Goal: Find specific page/section: Find specific page/section

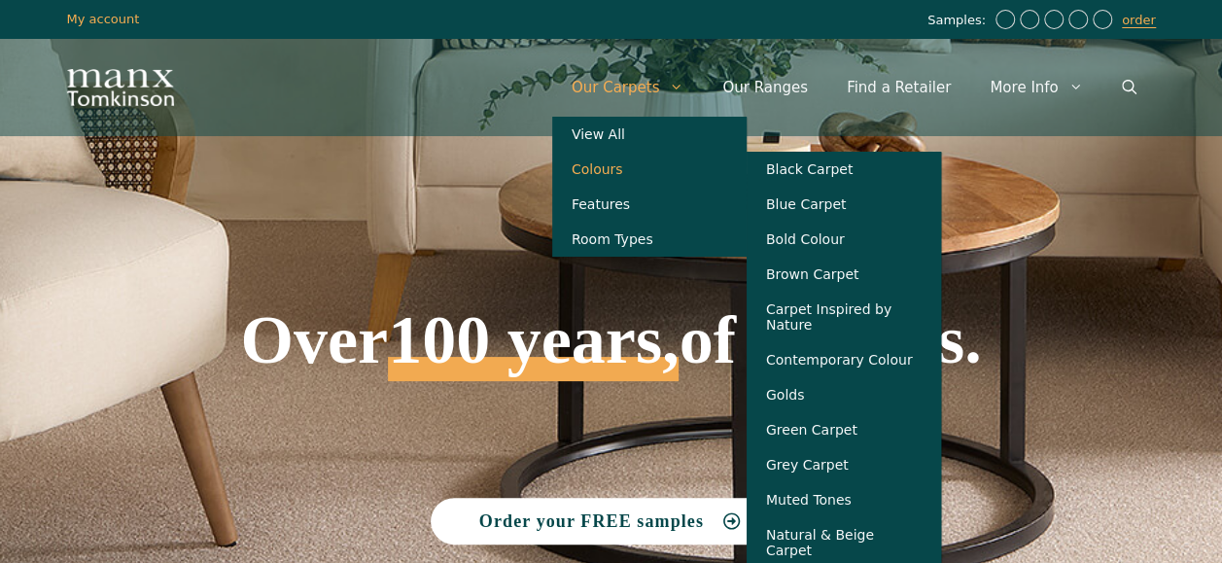
click at [656, 167] on link "Colours" at bounding box center [649, 169] width 194 height 35
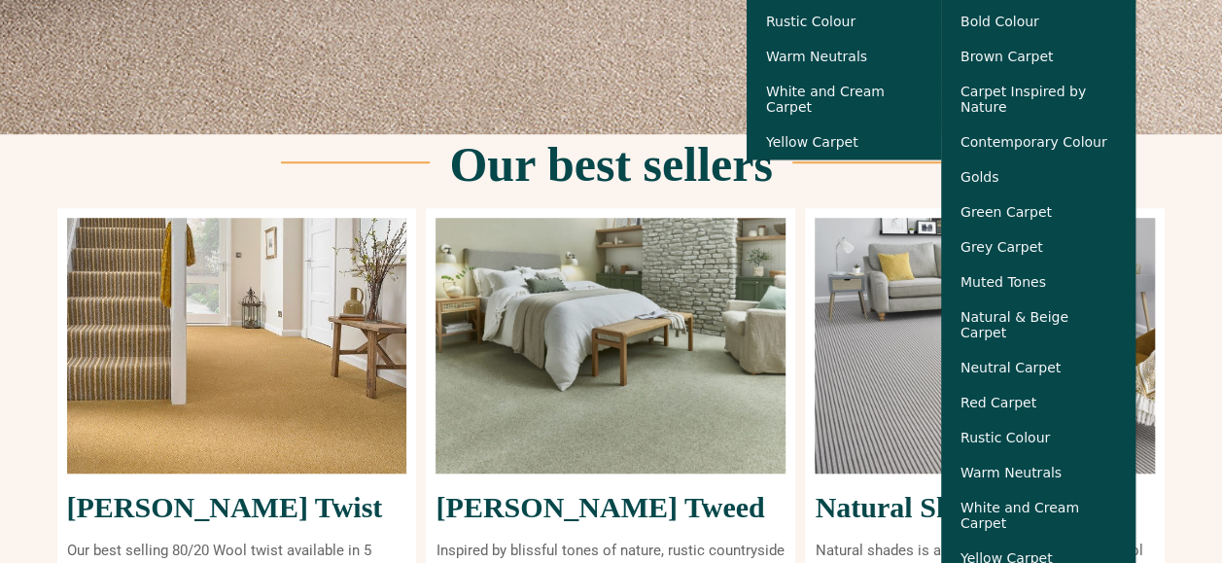
scroll to position [673, 0]
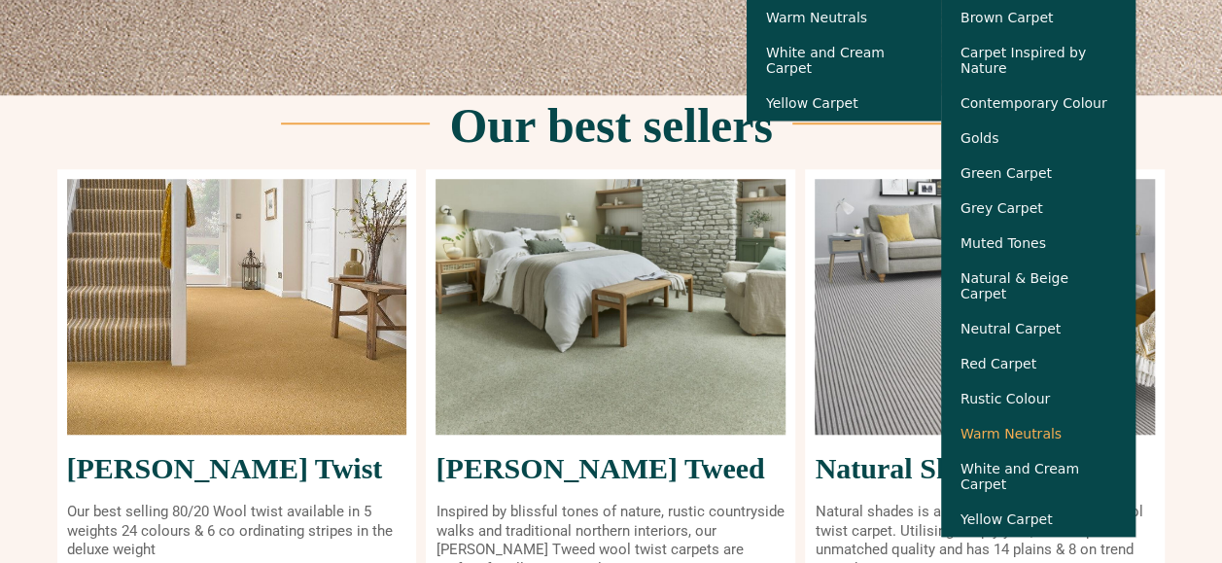
click at [1052, 438] on link "Warm Neutrals" at bounding box center [1038, 433] width 194 height 35
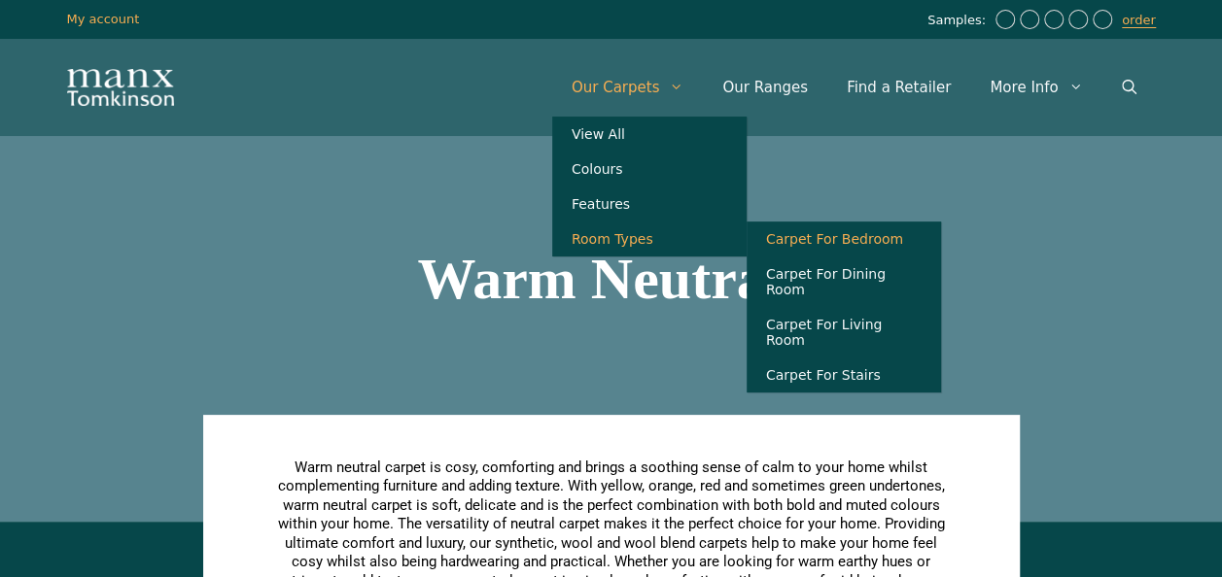
click at [858, 249] on link "Carpet For Bedroom" at bounding box center [843, 239] width 194 height 35
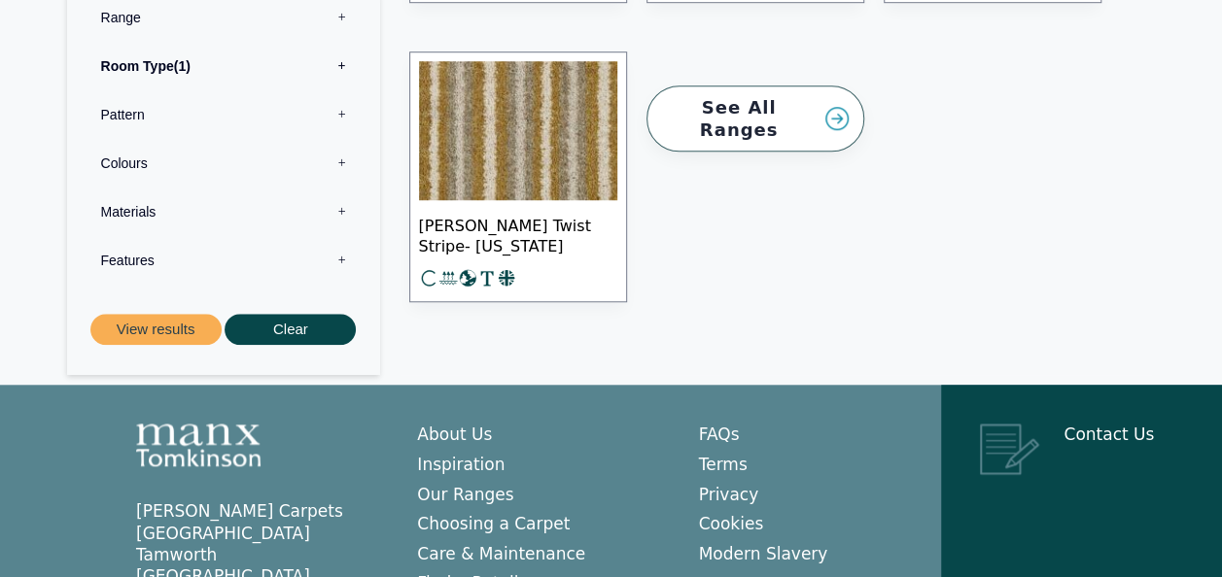
scroll to position [6077, 0]
